Goal: Find specific page/section: Find specific page/section

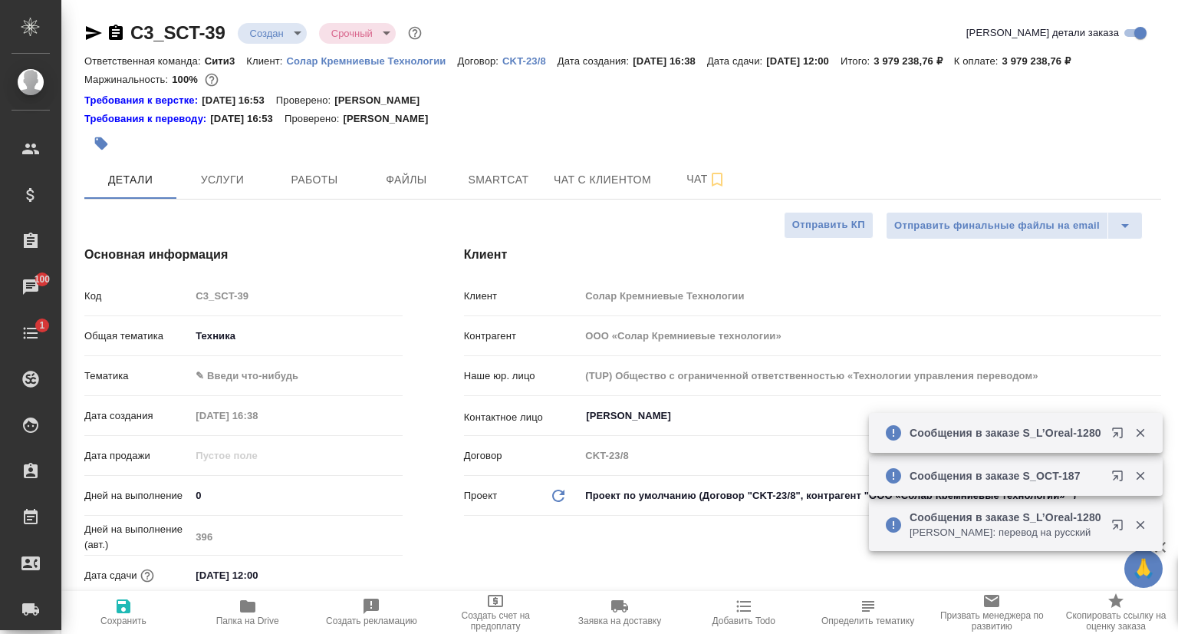
select select "RU"
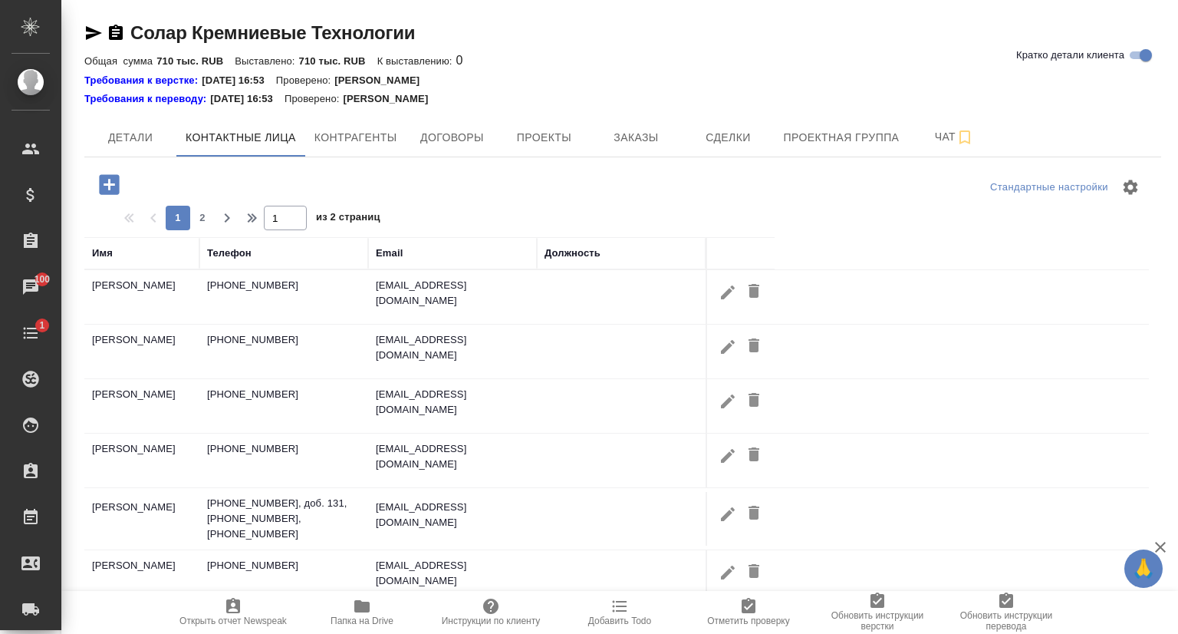
select select "RU"
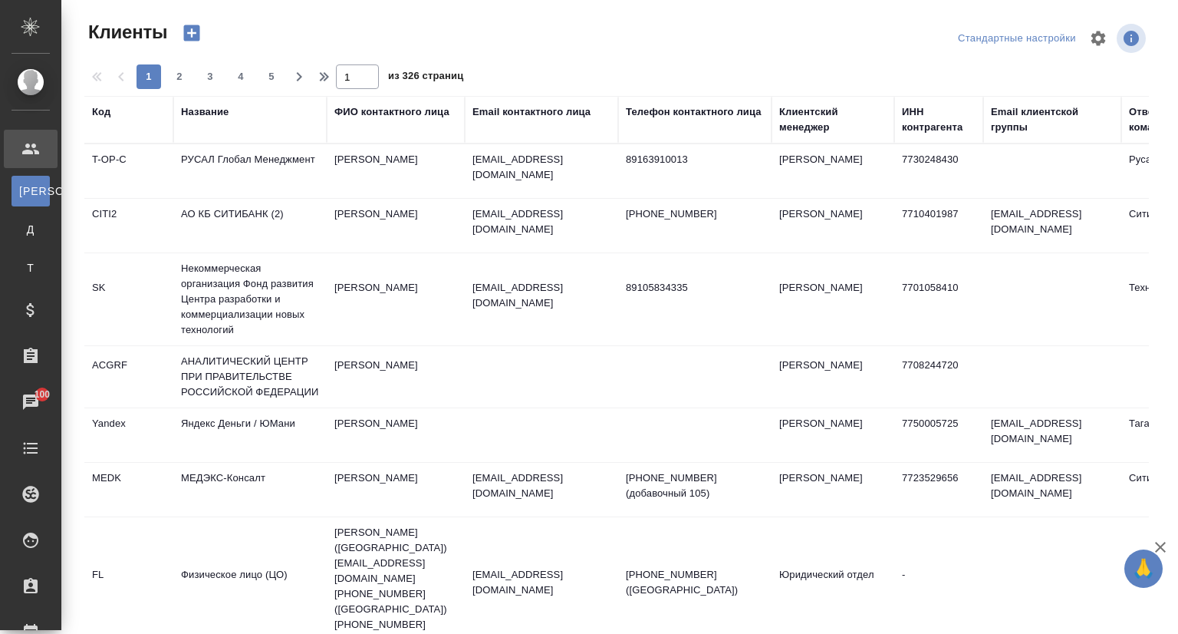
select select "RU"
click at [204, 120] on div "Название" at bounding box center [250, 119] width 138 height 31
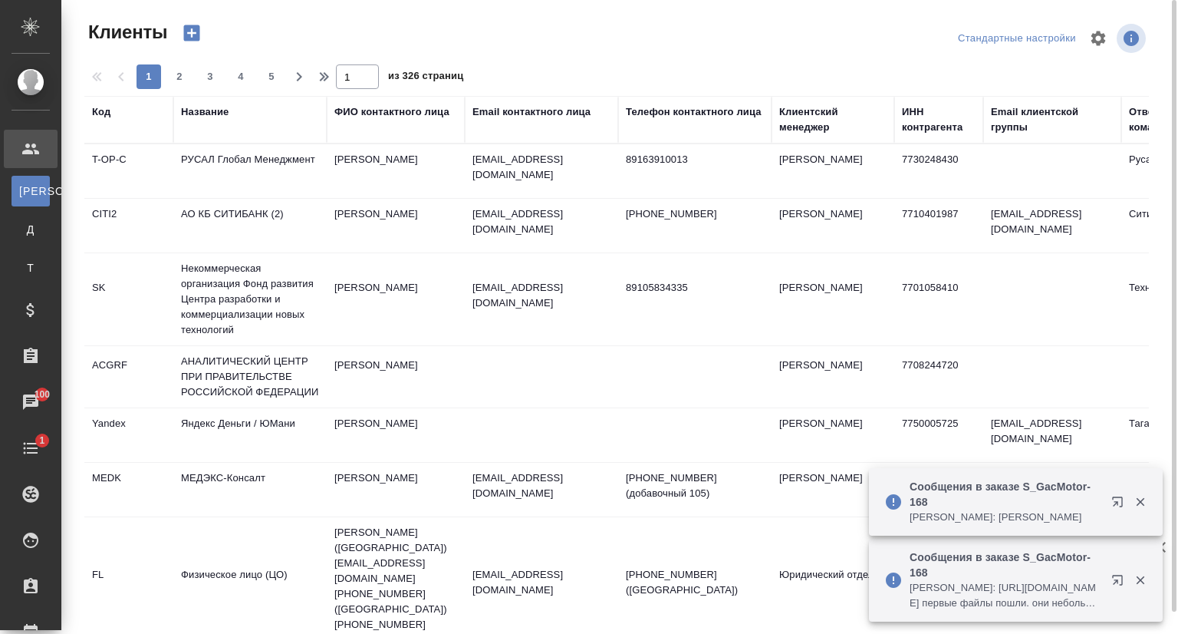
click at [207, 113] on div "Название" at bounding box center [205, 111] width 48 height 15
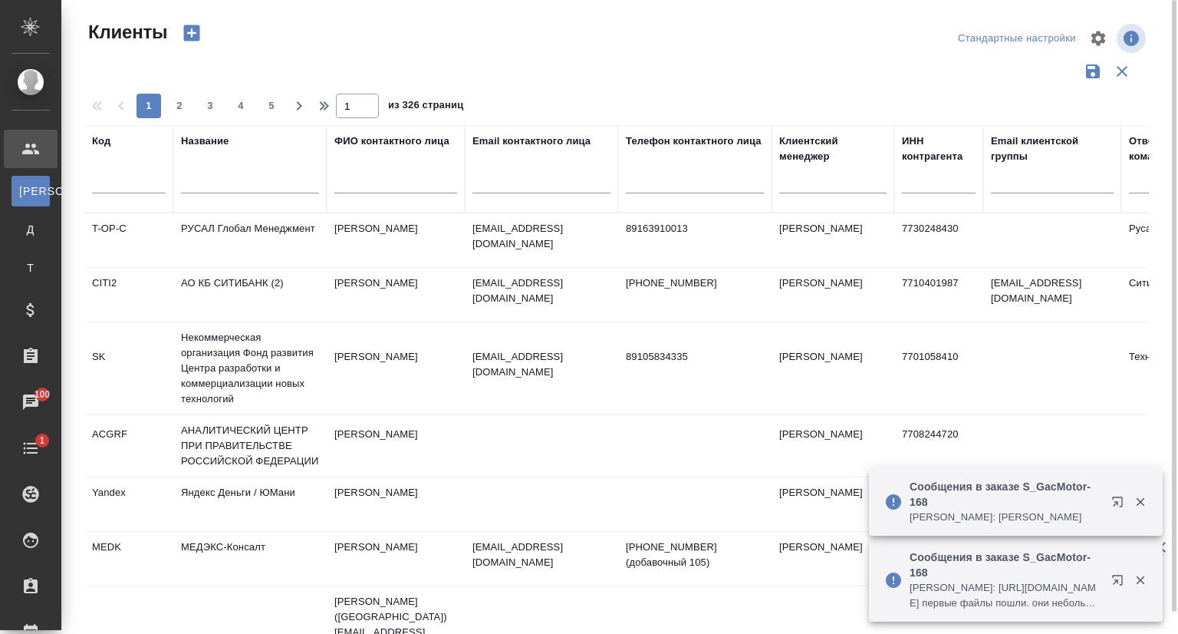
click at [221, 184] on input "text" at bounding box center [250, 183] width 138 height 19
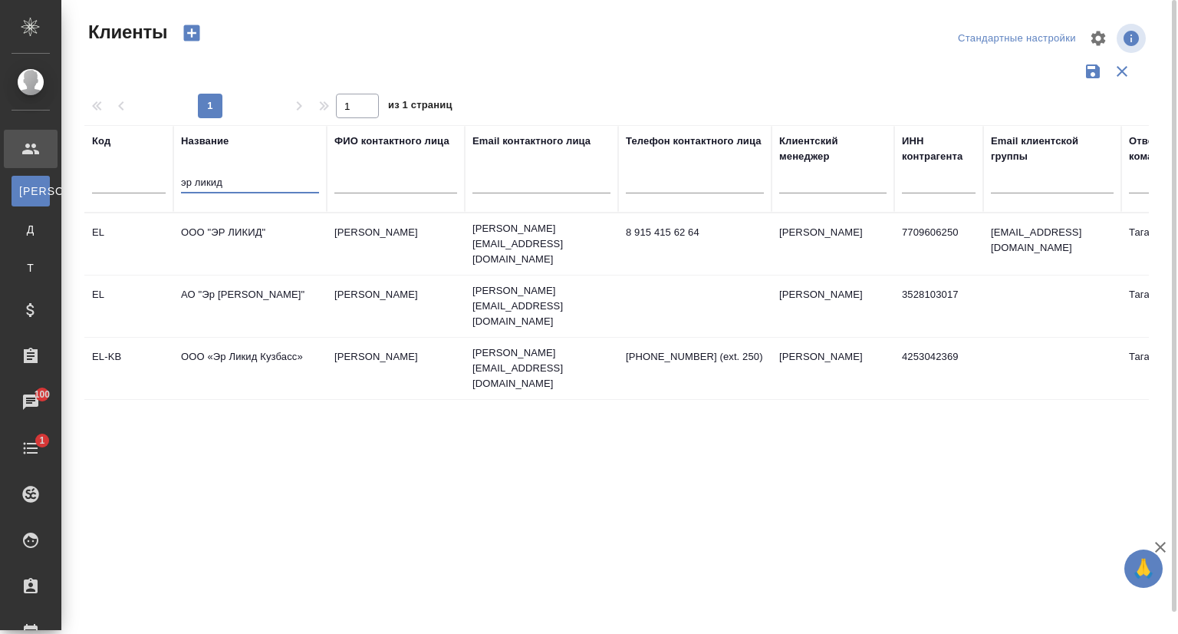
click at [236, 228] on td "ООО "ЭР ЛИКИД"" at bounding box center [249, 244] width 153 height 54
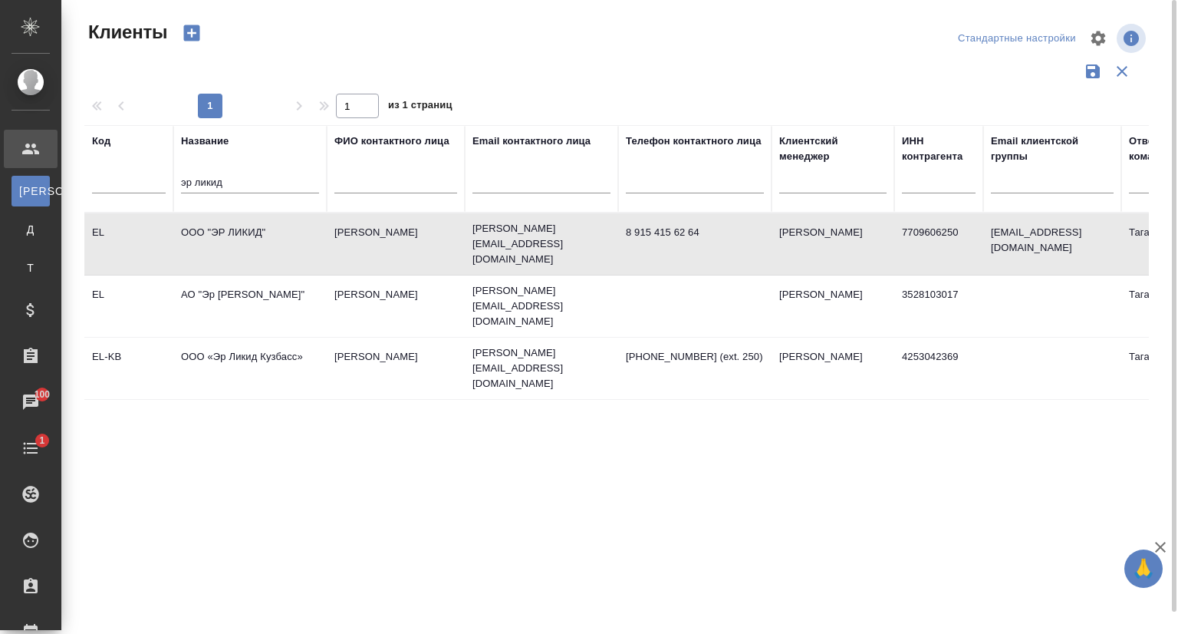
click at [236, 228] on td "ООО "ЭР ЛИКИД"" at bounding box center [249, 244] width 153 height 54
click at [218, 288] on td "АО "Эр Ликид Северсталь"" at bounding box center [249, 306] width 153 height 54
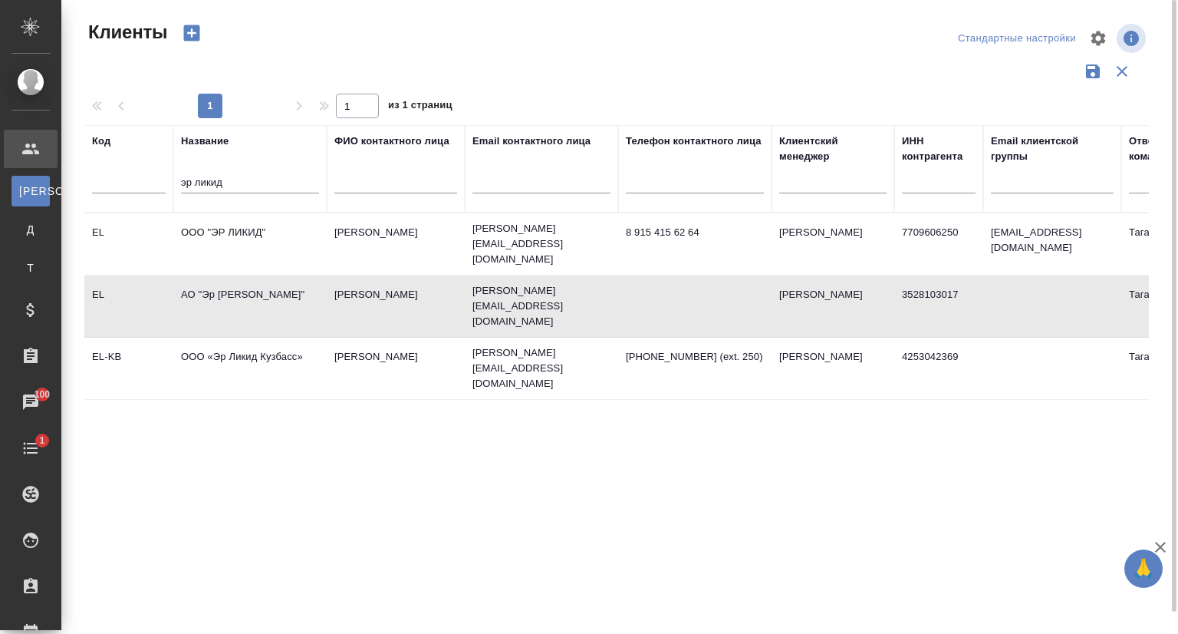
click at [218, 288] on td "АО "Эр Ликид Северсталь"" at bounding box center [249, 306] width 153 height 54
click at [321, 341] on td "ООО «Эр Ликид Кузбасс»" at bounding box center [249, 368] width 153 height 54
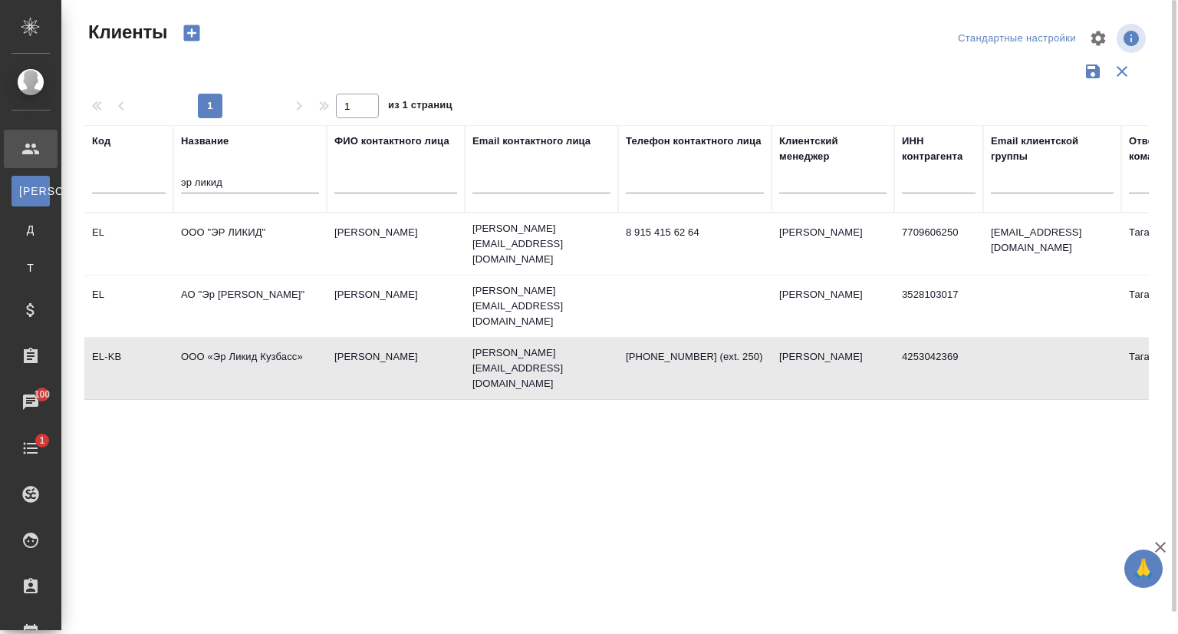
click at [321, 341] on td "ООО «Эр Ликид Кузбасс»" at bounding box center [249, 368] width 153 height 54
click at [249, 225] on td "ООО "ЭР ЛИКИД"" at bounding box center [249, 244] width 153 height 54
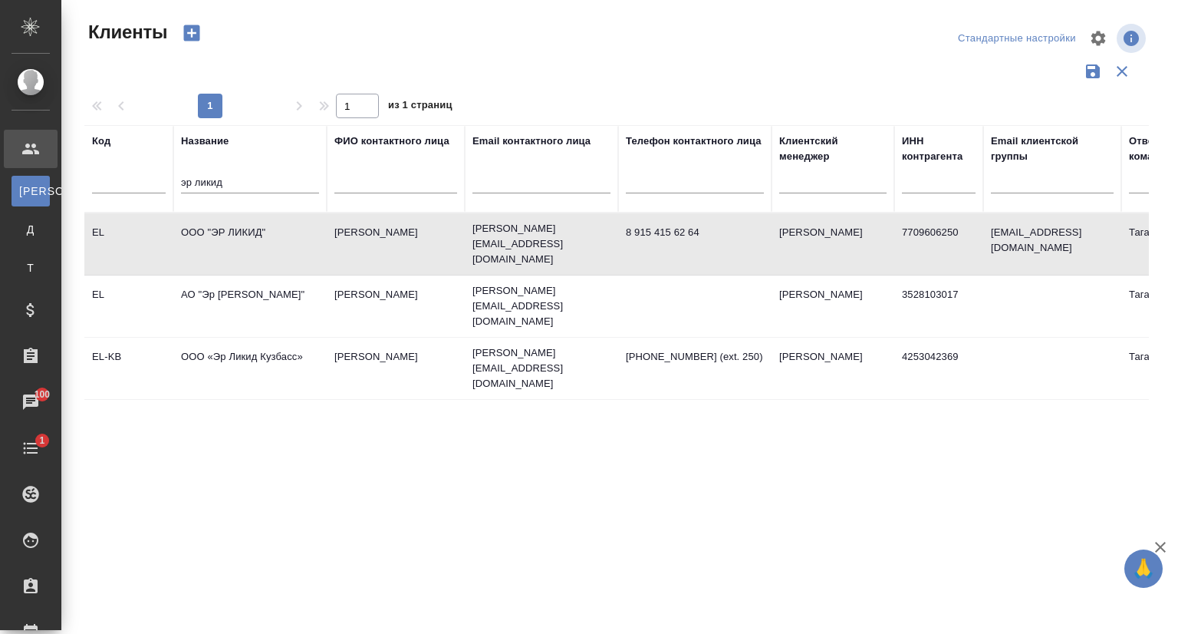
drag, startPoint x: 244, startPoint y: 188, endPoint x: 146, endPoint y: 191, distance: 98.2
click at [147, 191] on tr "Код Название эр ликид ФИО контактного лица Email контактного лица Телефон конта…" at bounding box center [664, 168] width 1160 height 87
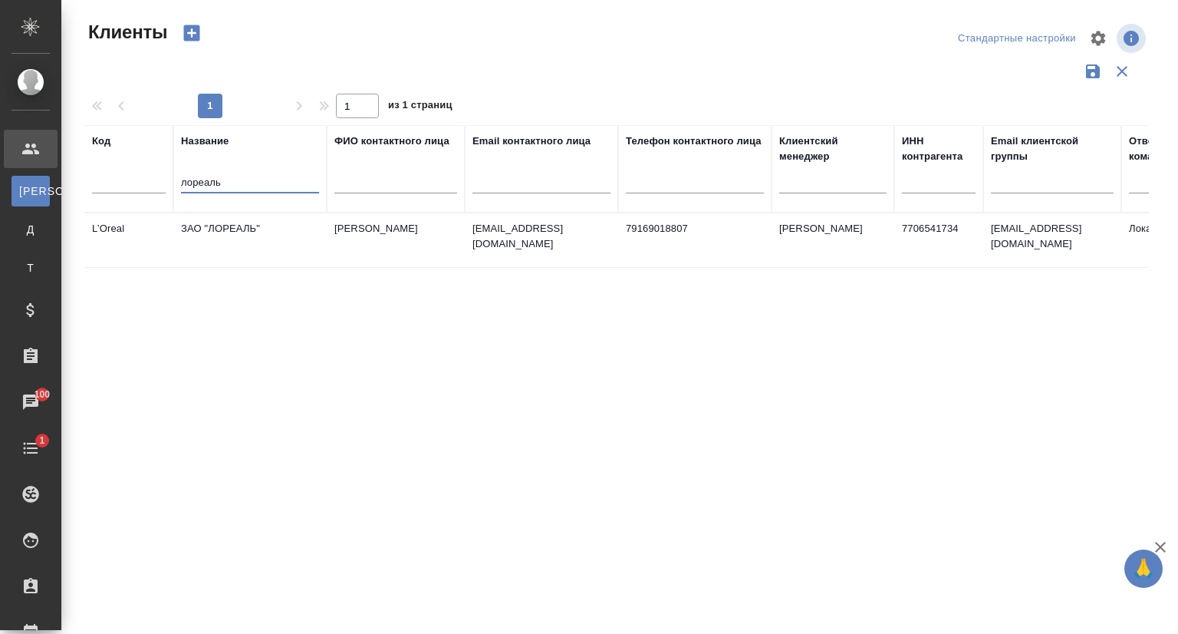
type input "лореаль"
click at [270, 241] on td "ЗАО "ЛОРЕАЛЬ"" at bounding box center [249, 240] width 153 height 54
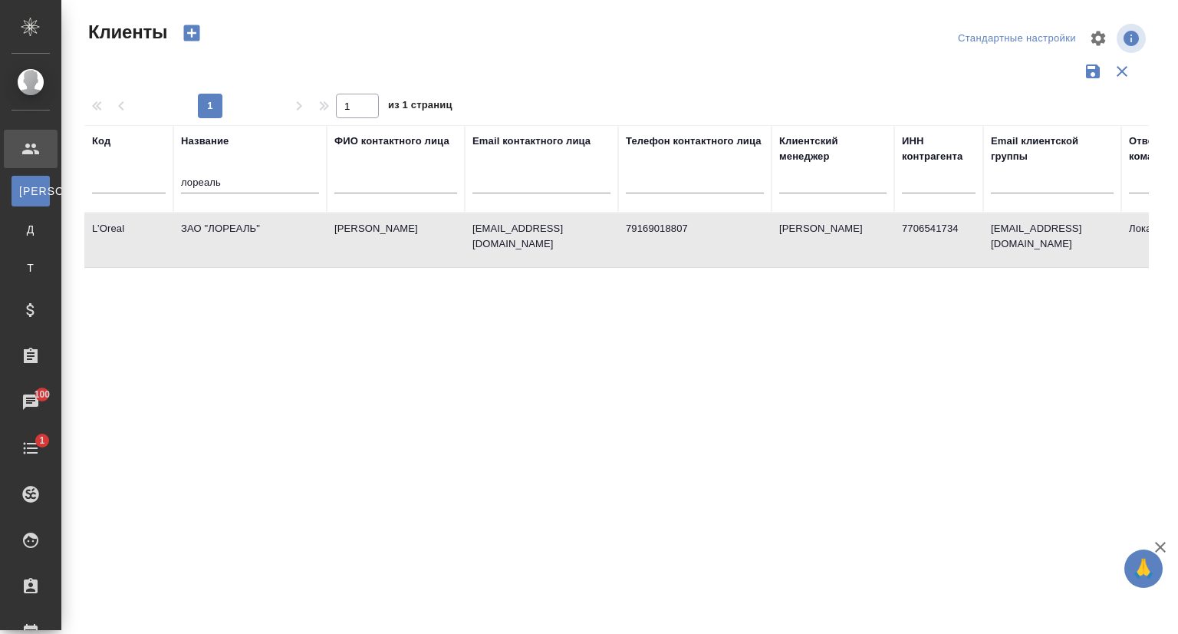
click at [270, 241] on td "ЗАО "ЛОРЕАЛЬ"" at bounding box center [249, 240] width 153 height 54
click at [280, 238] on td "ЗАО "ЛОРЕАЛЬ"" at bounding box center [249, 240] width 153 height 54
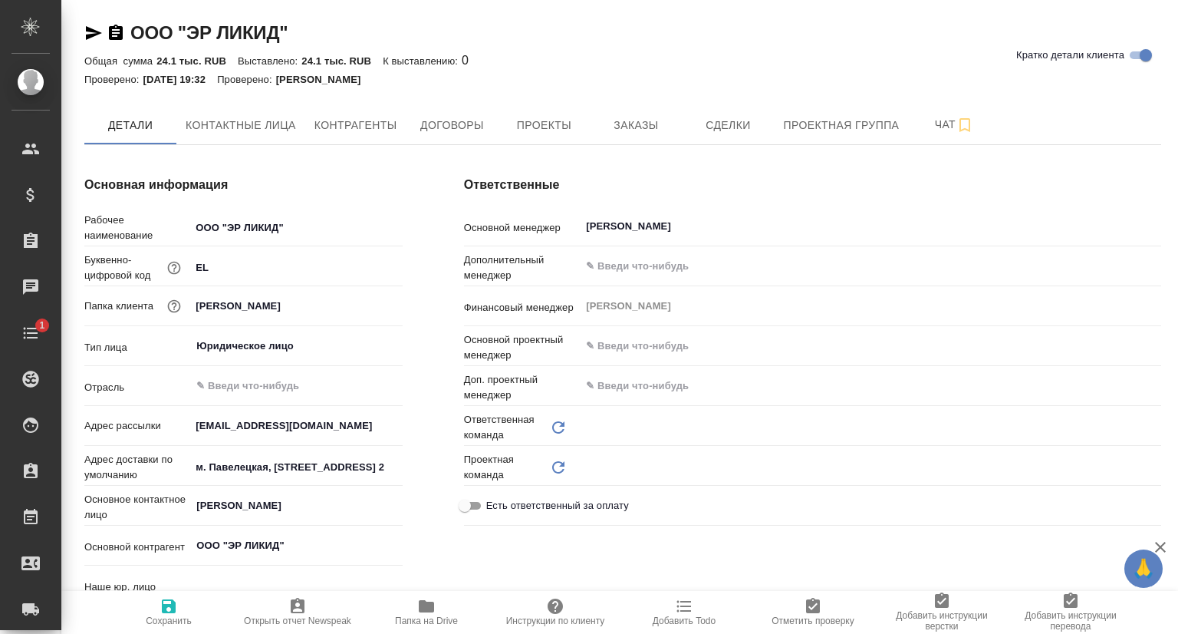
type textarea "x"
type input "Таганка"
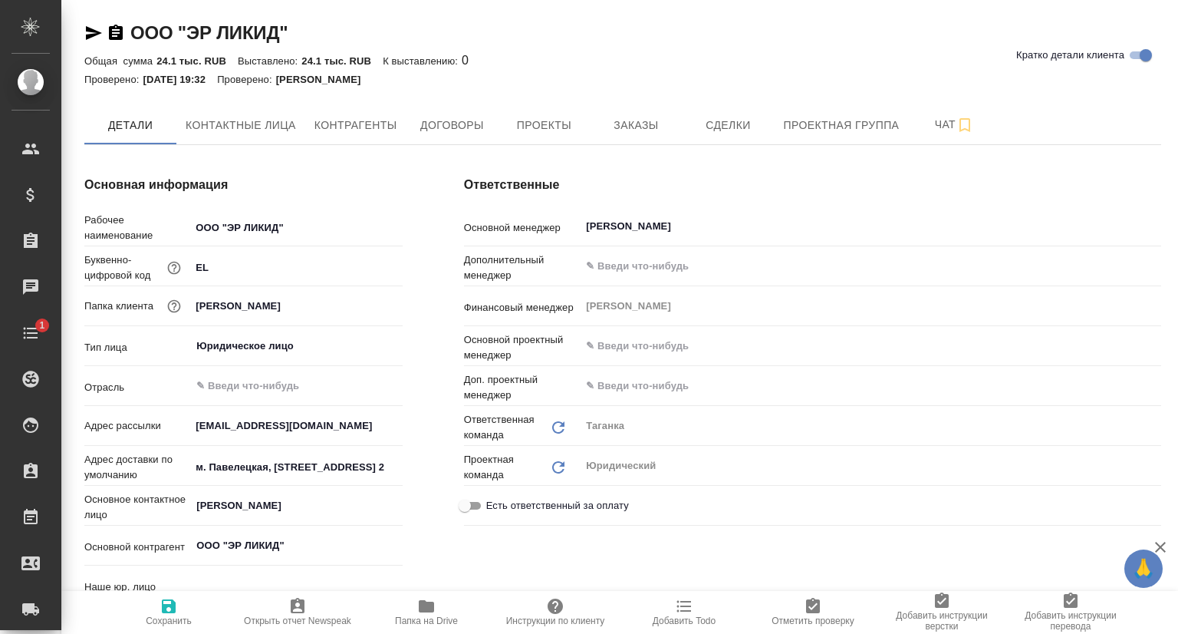
type input "Юридический"
type input "(TUP) Общество с ограниченной ответственностью «Технологии управления переводом»"
type textarea "x"
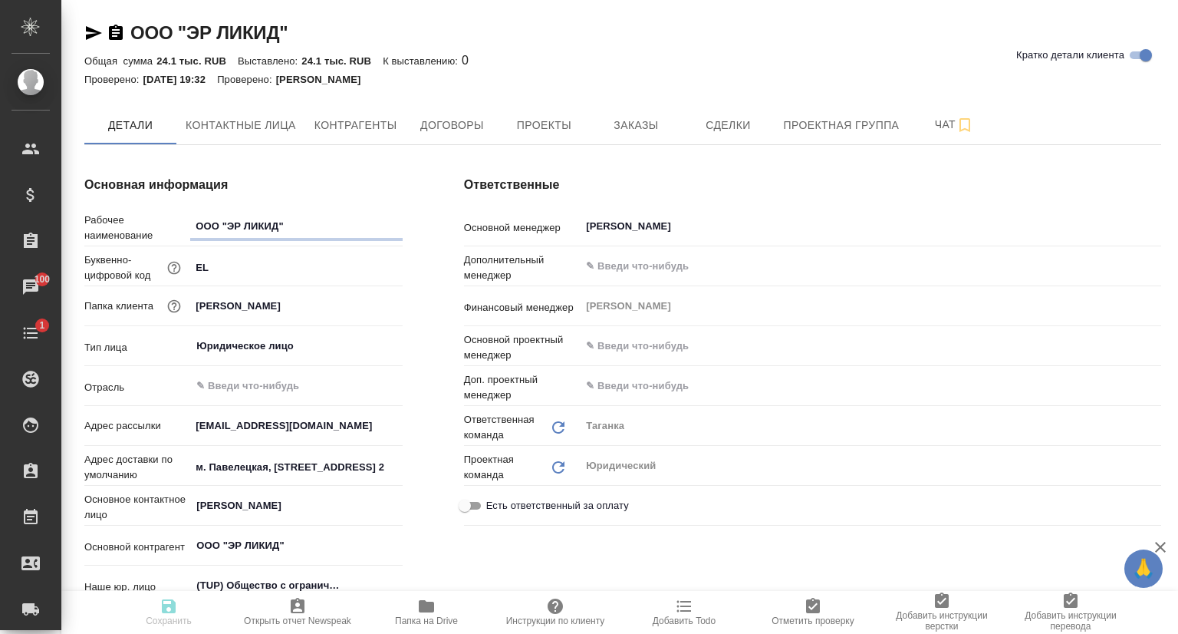
type textarea "x"
click at [562, 120] on span "Проекты" at bounding box center [544, 125] width 74 height 19
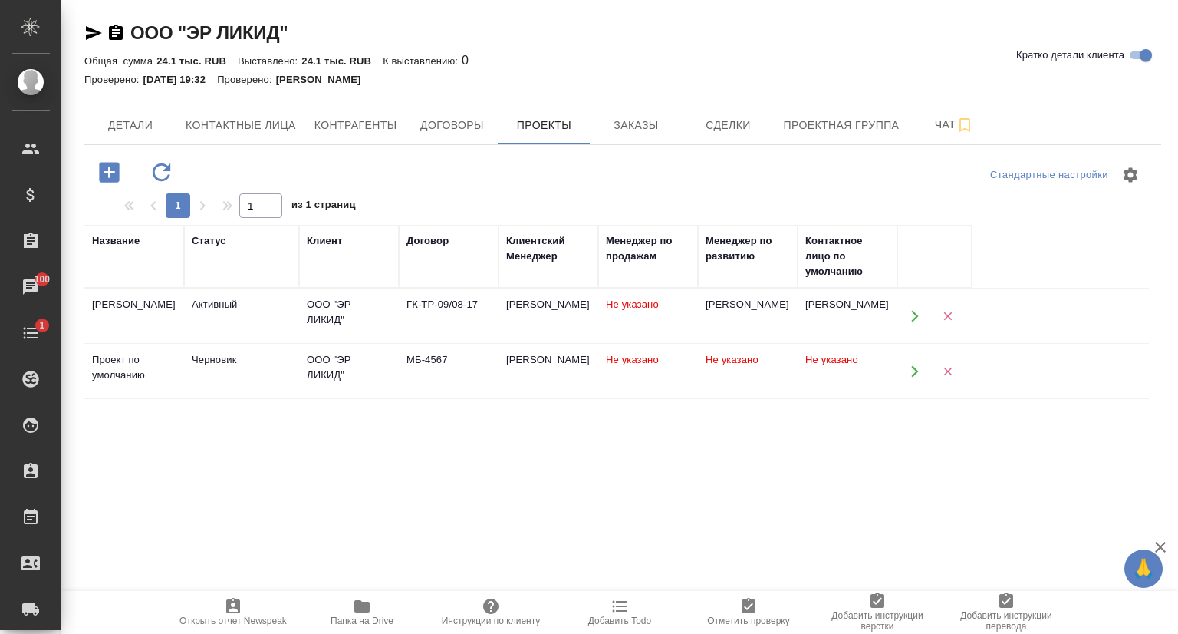
click at [908, 370] on icon "button" at bounding box center [915, 371] width 14 height 14
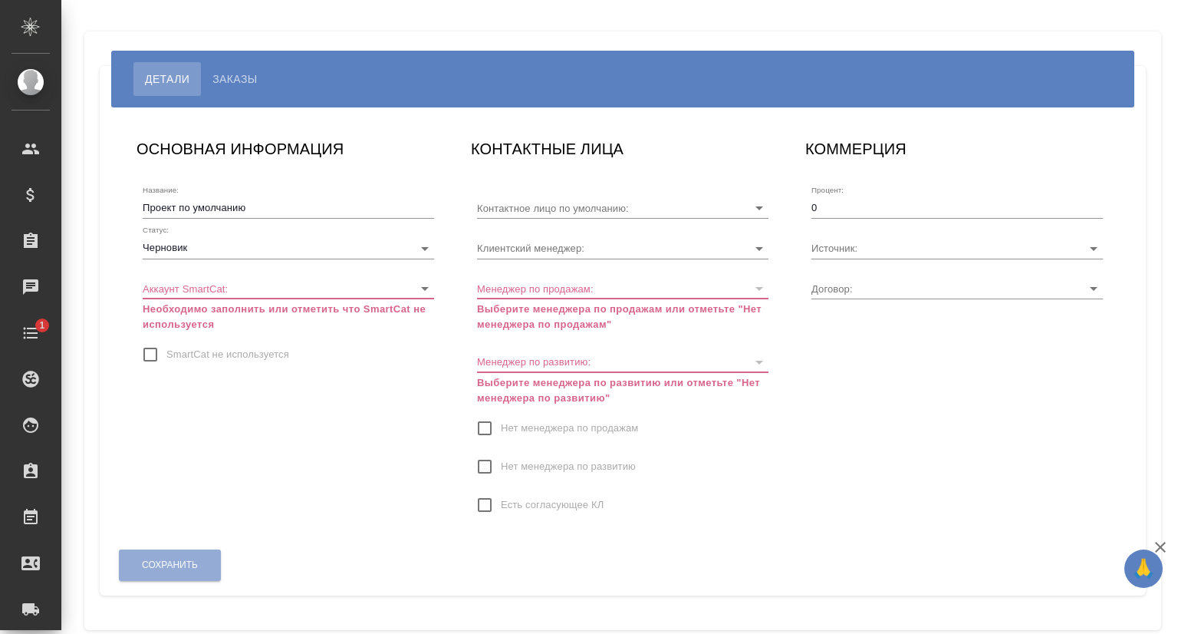
type input "МБ-4567"
type input "[PERSON_NAME]"
click at [233, 80] on span "Заказы" at bounding box center [234, 79] width 44 height 18
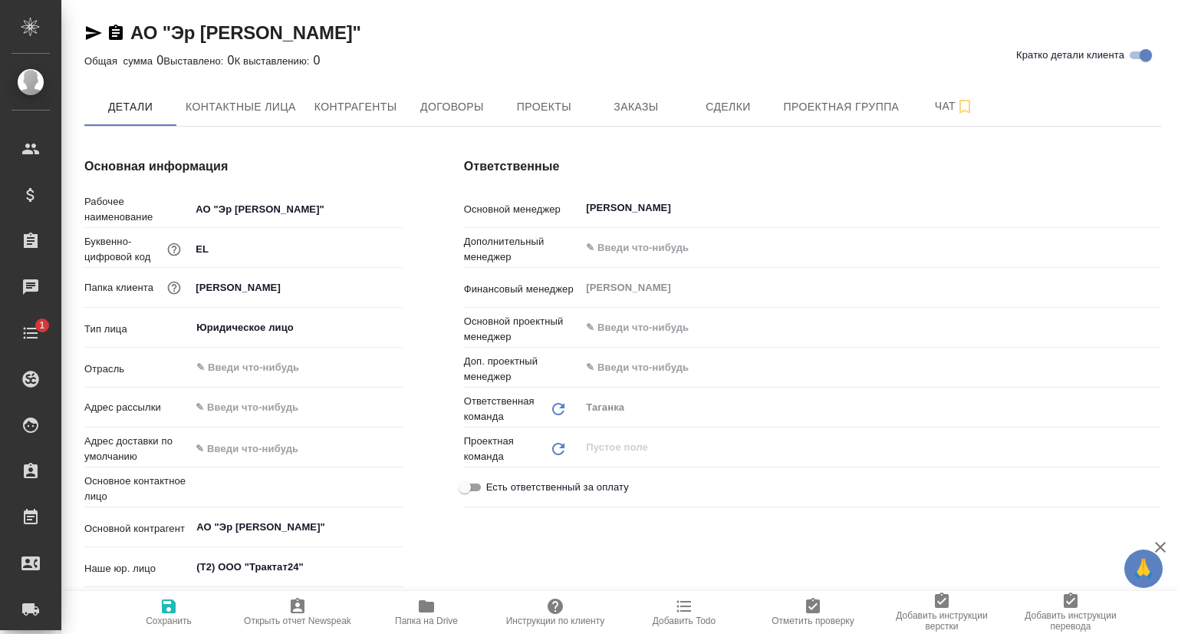
type textarea "x"
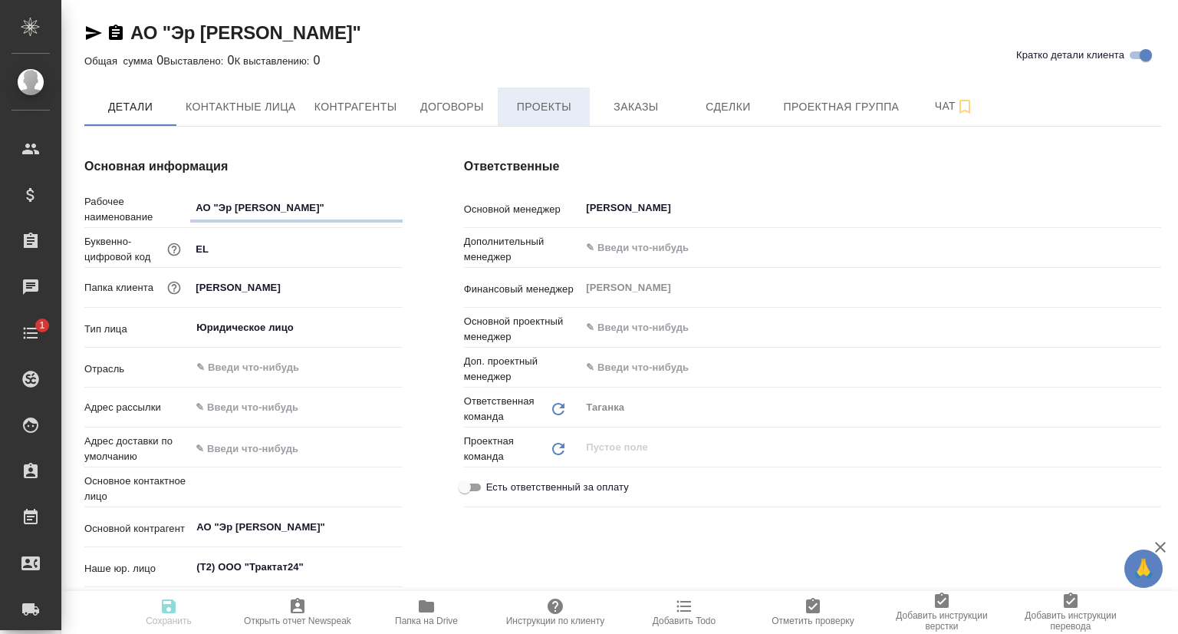
type textarea "x"
click at [567, 111] on span "Проекты" at bounding box center [544, 106] width 74 height 19
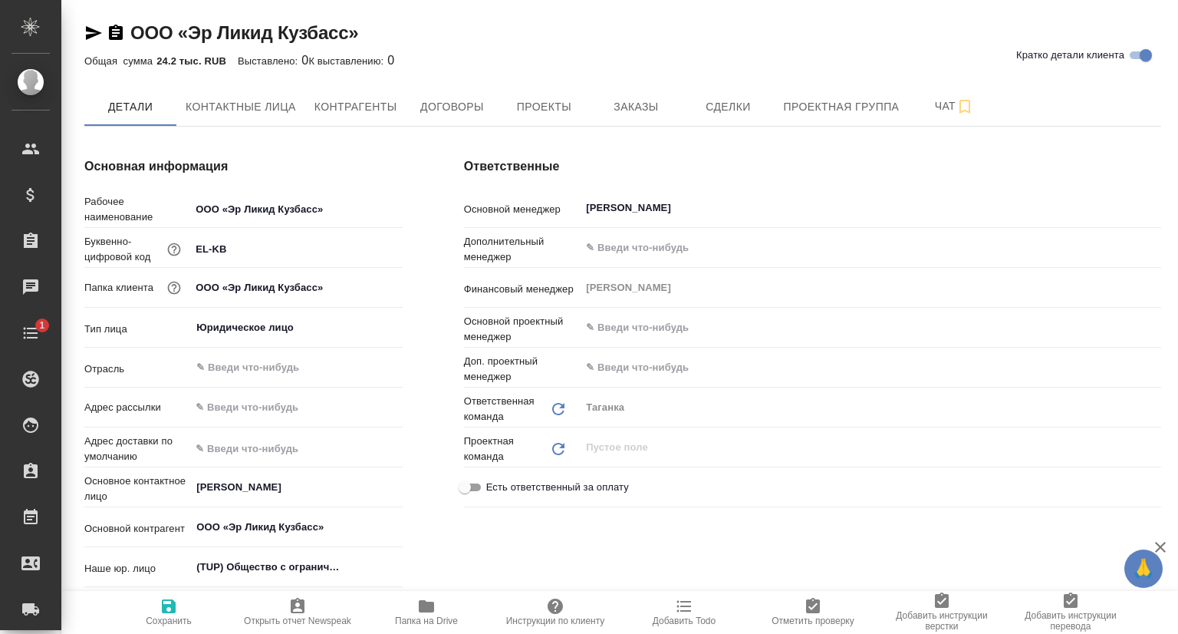
type textarea "x"
click at [533, 105] on span "Проекты" at bounding box center [544, 106] width 74 height 19
type textarea "x"
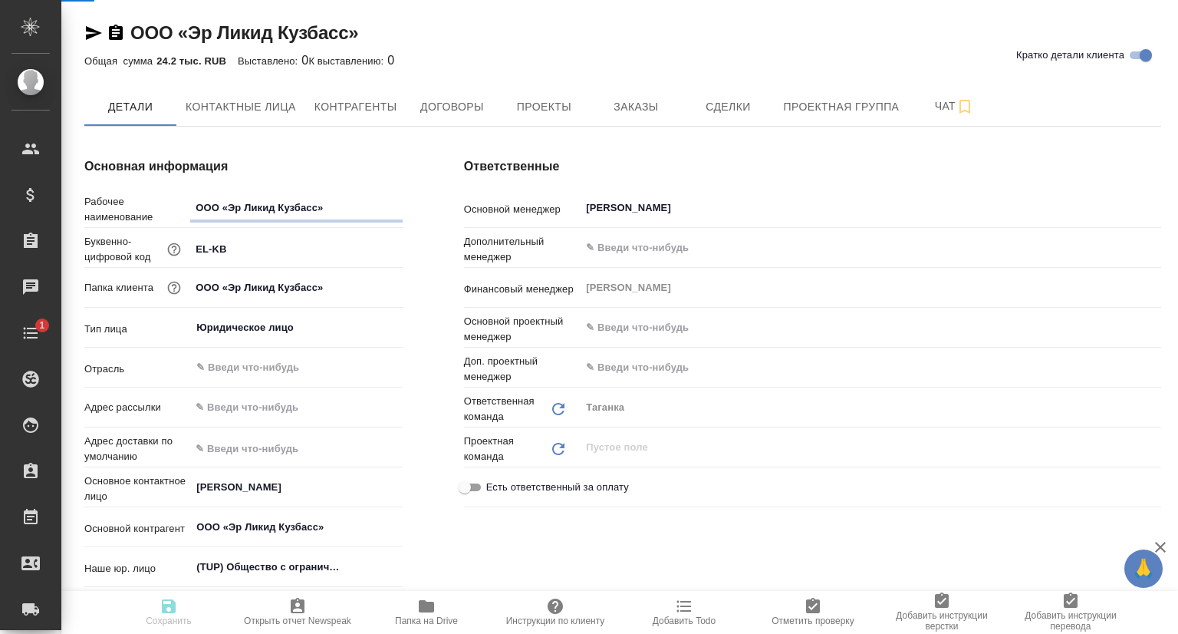
type textarea "x"
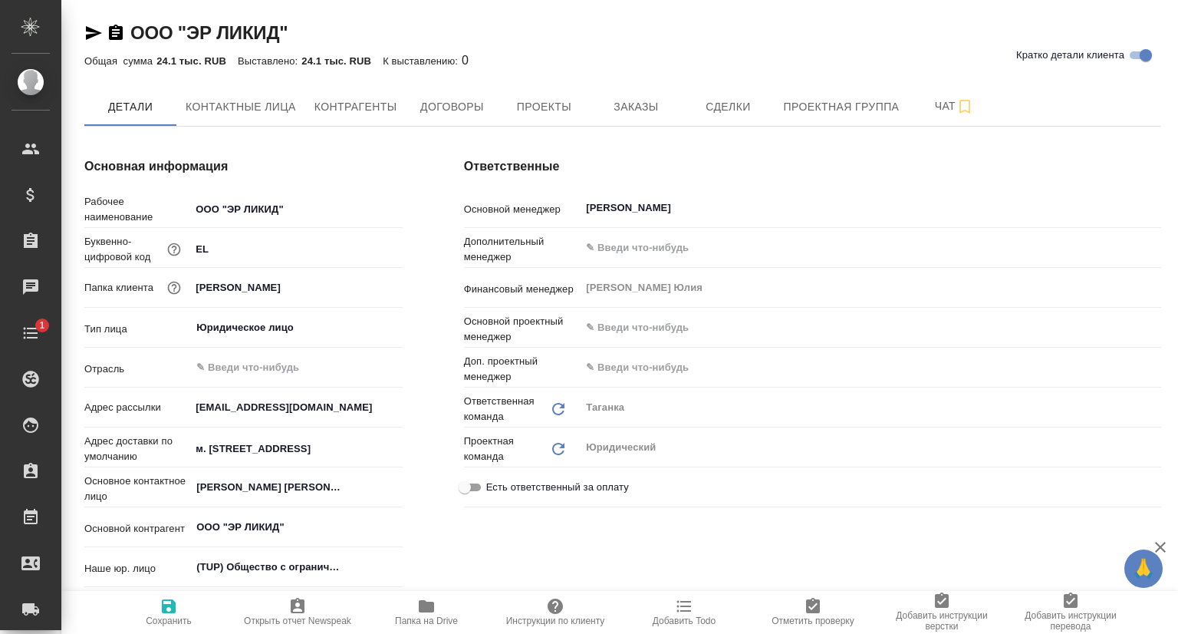
type textarea "x"
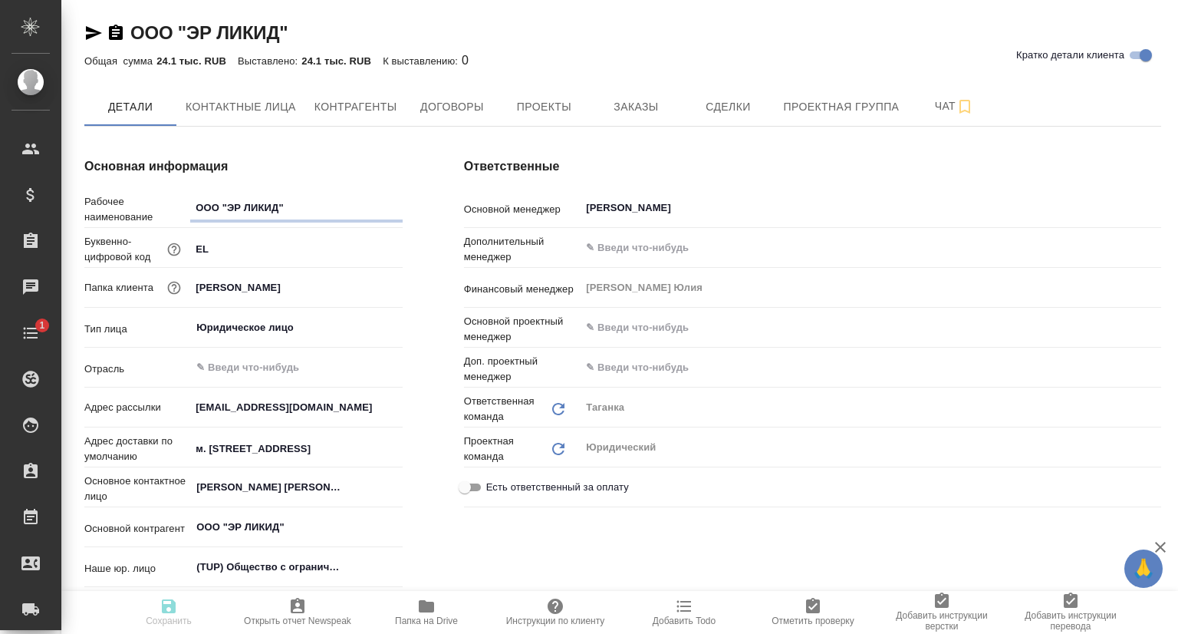
type textarea "x"
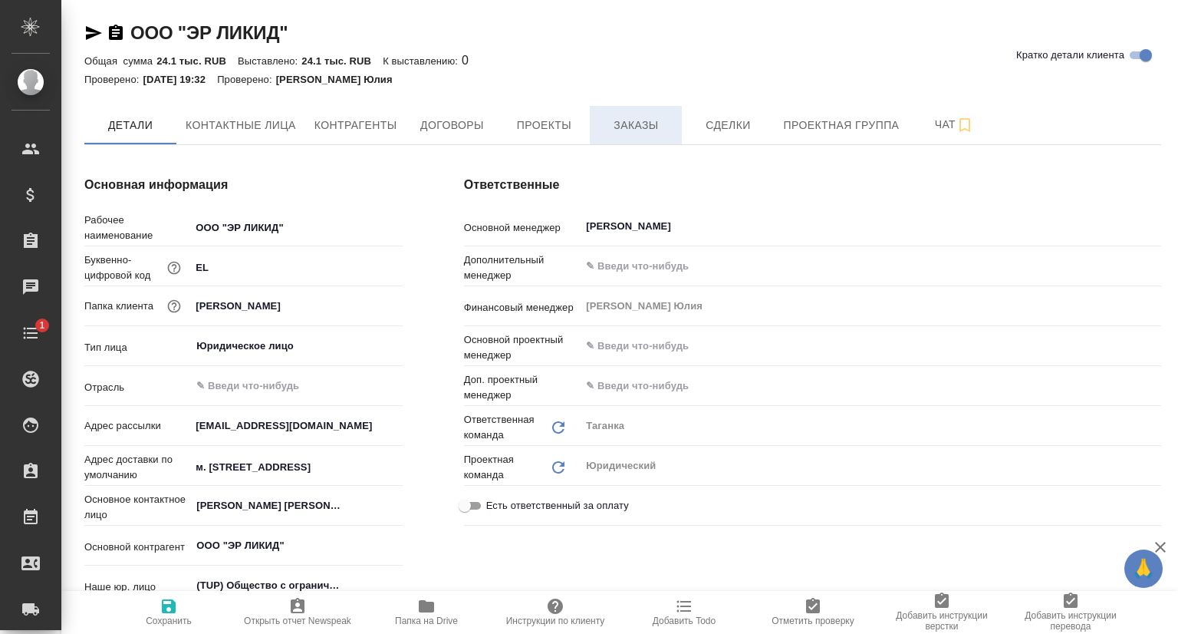
click at [629, 123] on span "Заказы" at bounding box center [636, 125] width 74 height 19
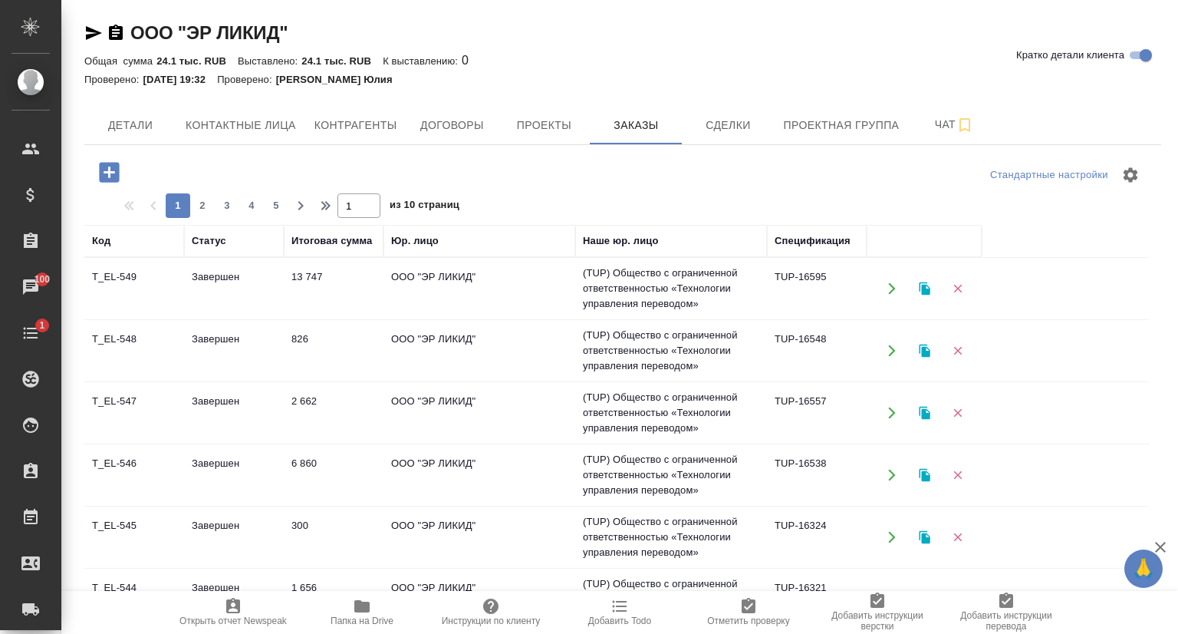
click at [209, 287] on td "Завершен" at bounding box center [234, 289] width 100 height 54
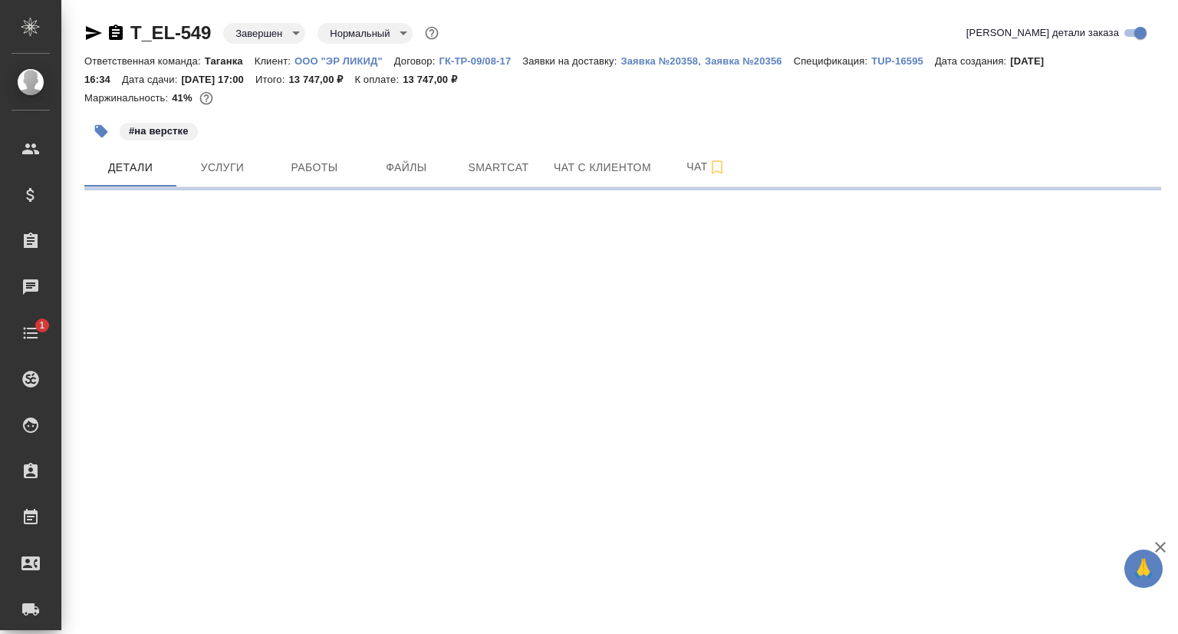
select select "RU"
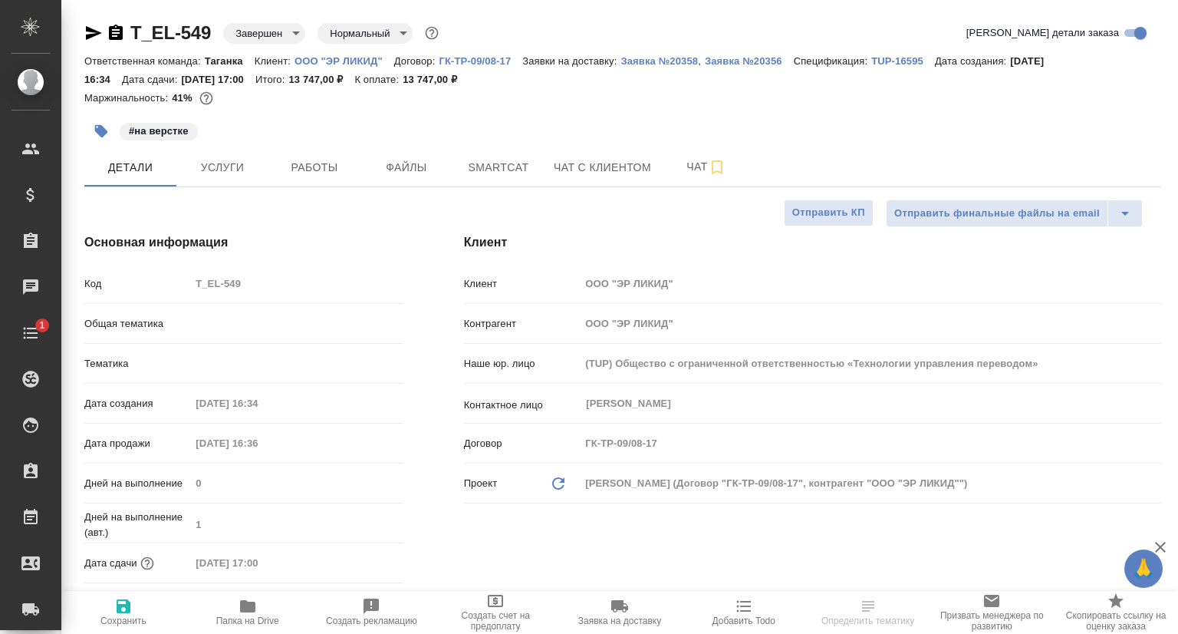
type textarea "x"
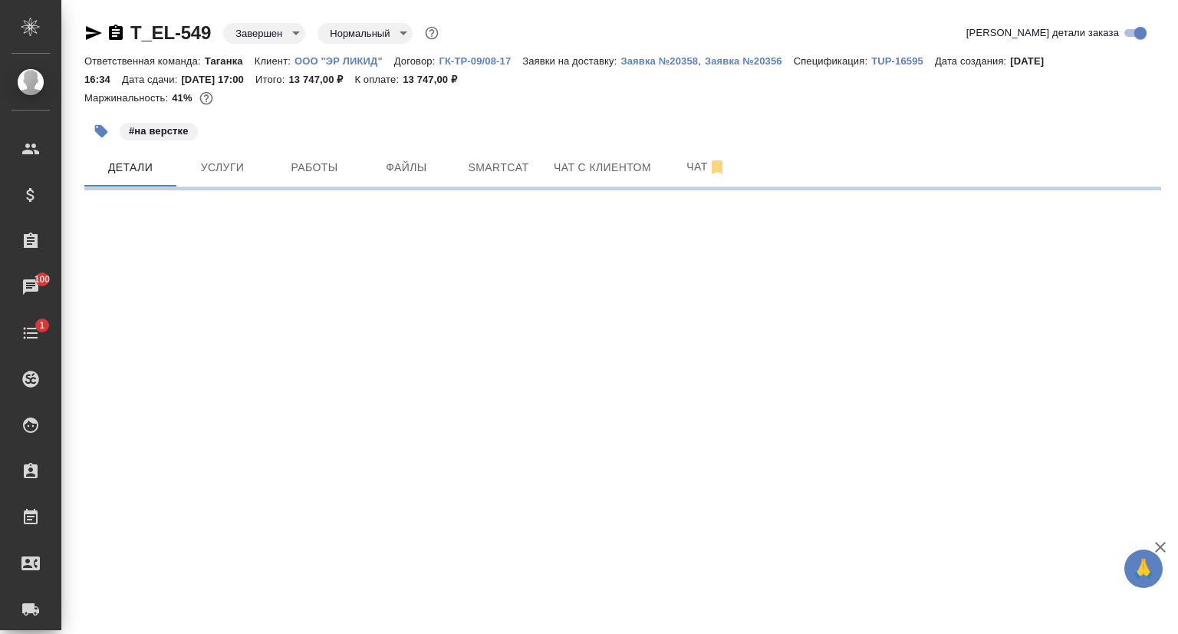
select select "RU"
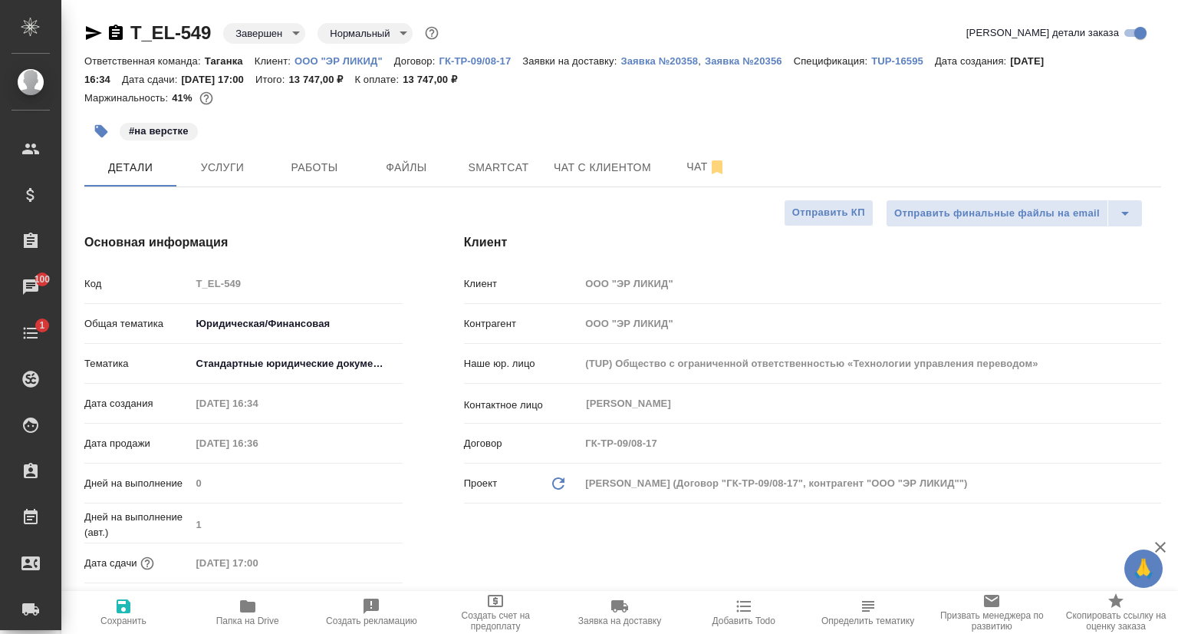
type textarea "x"
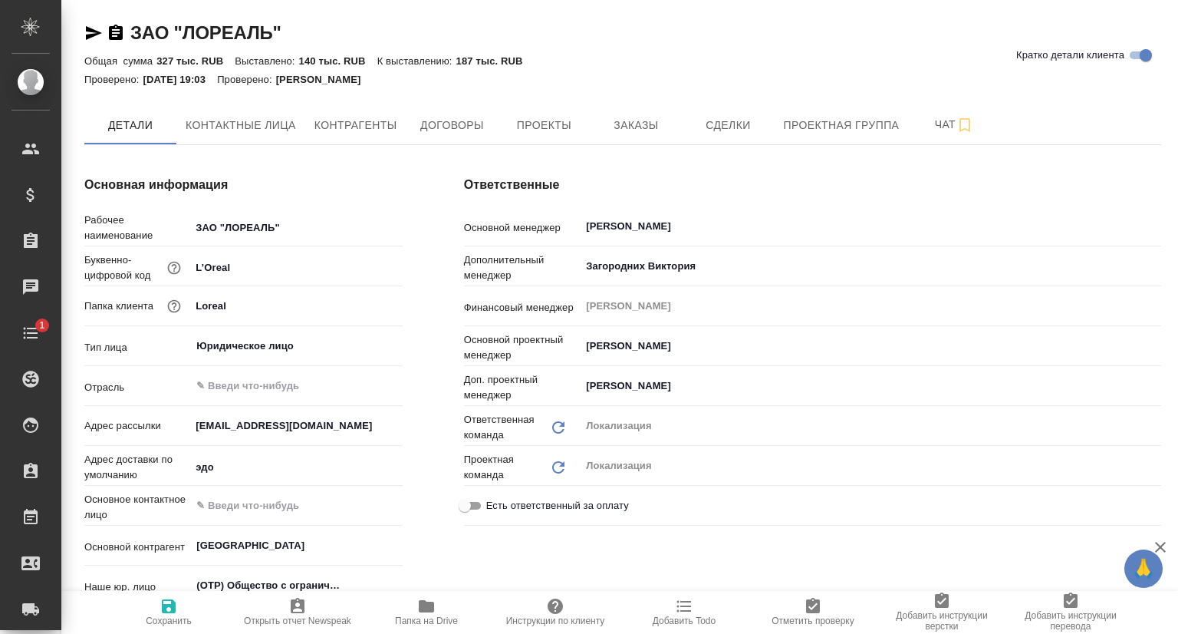
type textarea "x"
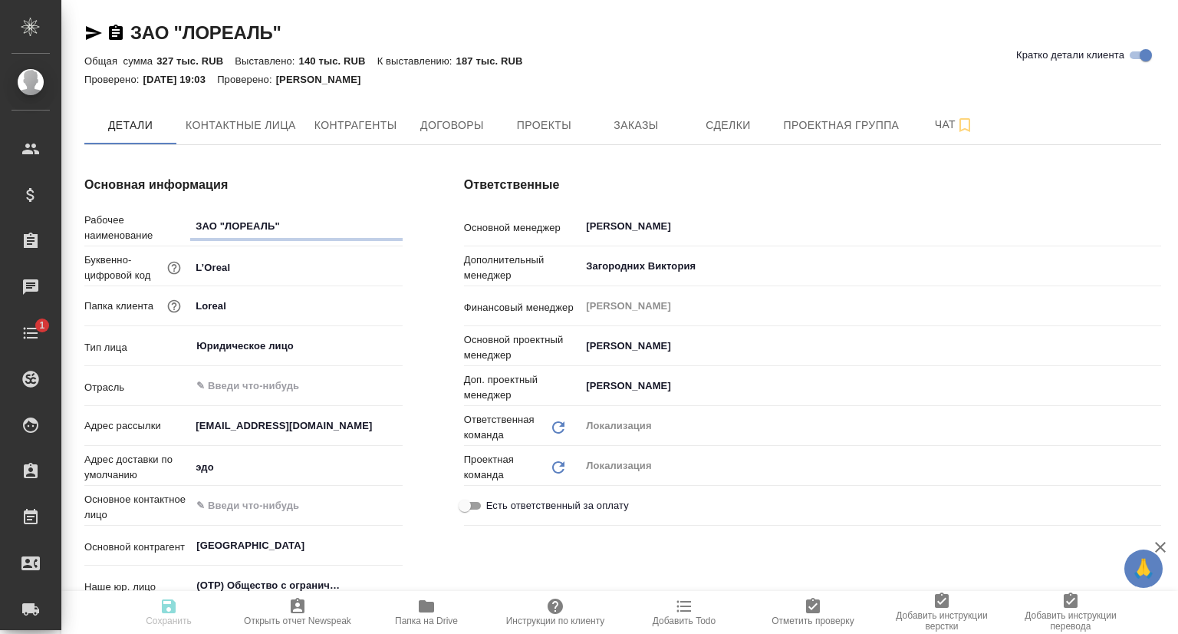
type textarea "x"
click at [545, 136] on button "Проекты" at bounding box center [544, 125] width 92 height 38
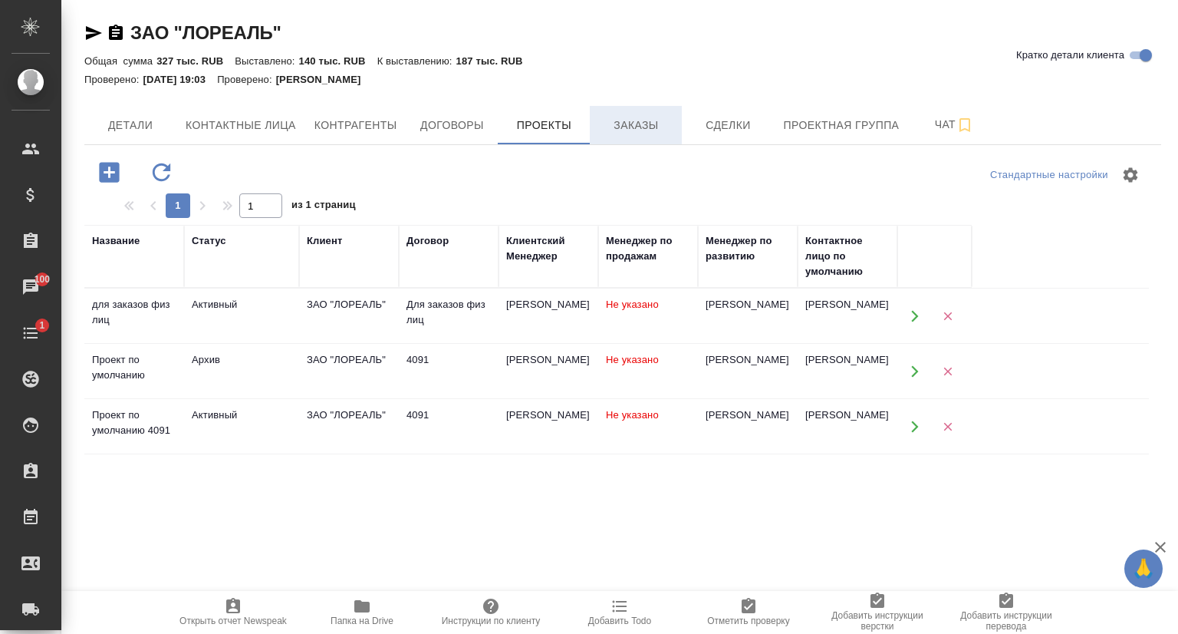
click at [667, 127] on span "Заказы" at bounding box center [636, 125] width 74 height 19
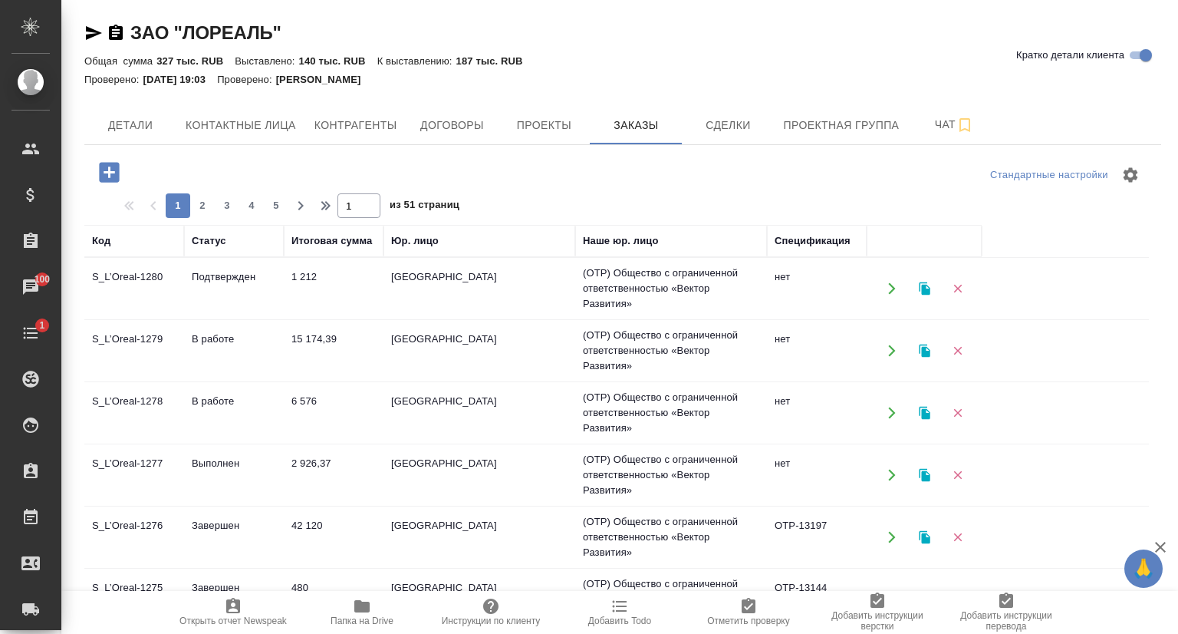
click at [242, 605] on span "Открыть отчет Newspeak" at bounding box center [233, 611] width 110 height 29
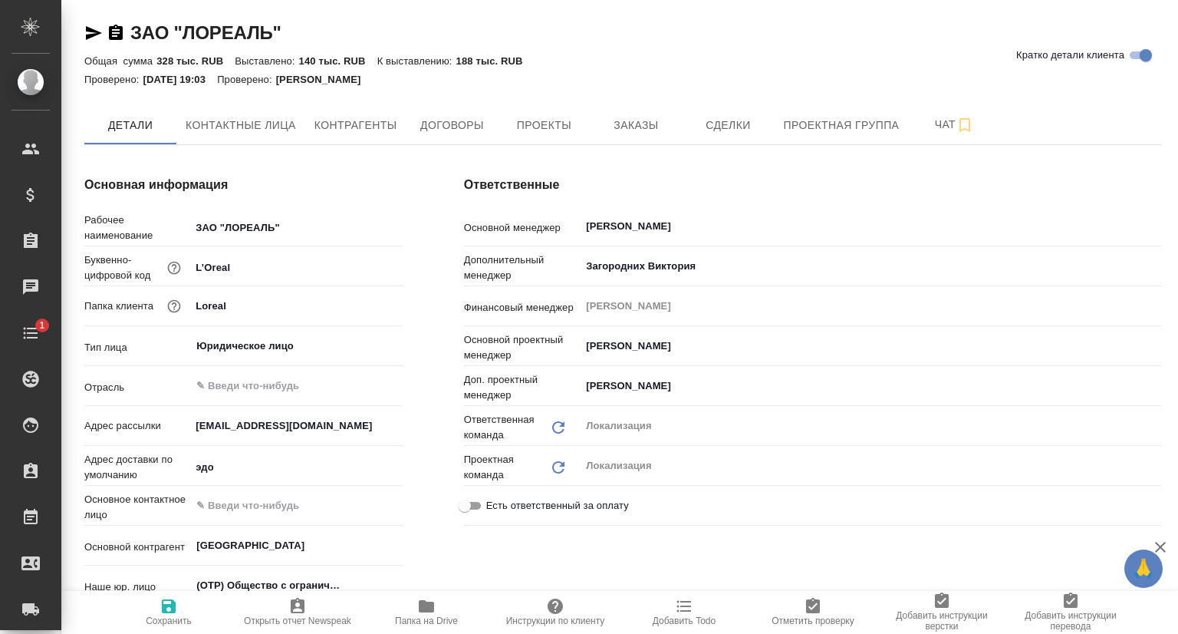
type textarea "x"
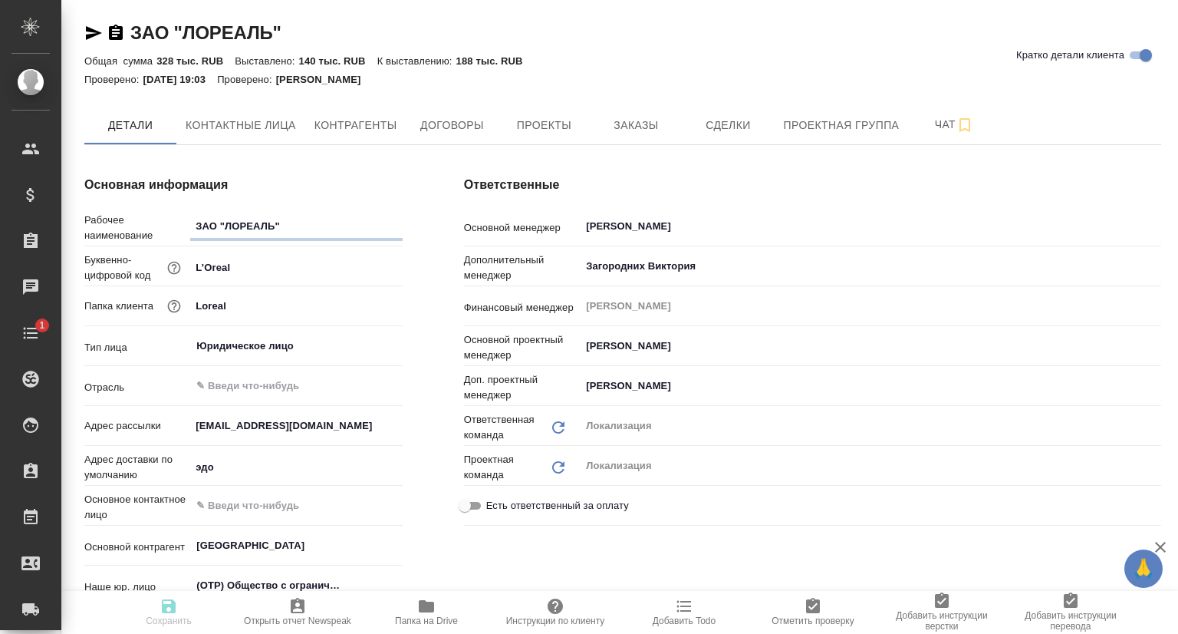
type textarea "x"
click at [565, 131] on span "Проекты" at bounding box center [544, 125] width 74 height 19
